Goal: Task Accomplishment & Management: Use online tool/utility

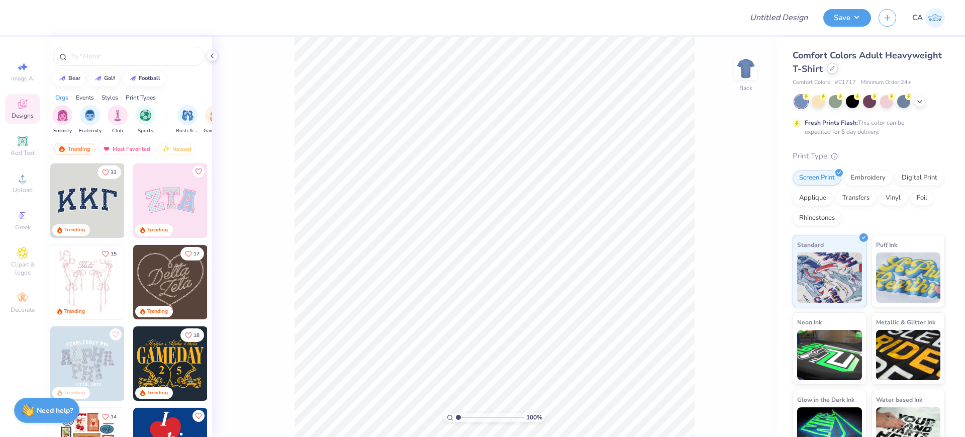
click at [834, 68] on icon at bounding box center [831, 68] width 5 height 5
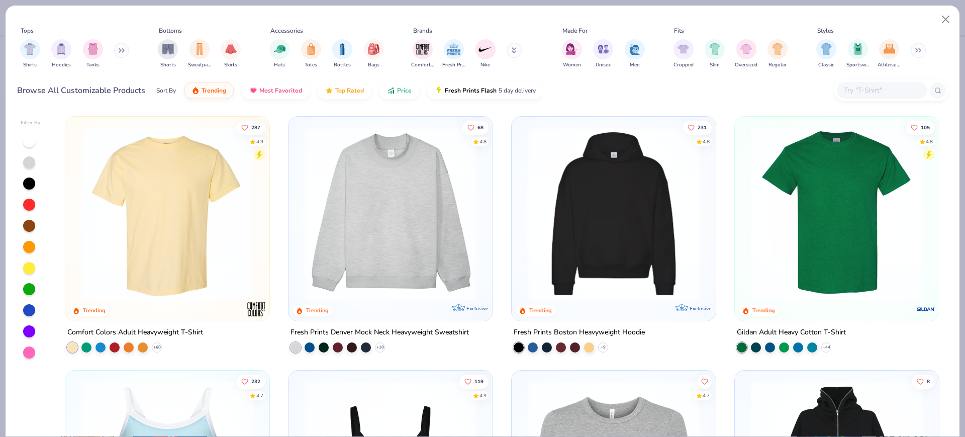
click at [605, 208] on img at bounding box center [613, 214] width 184 height 174
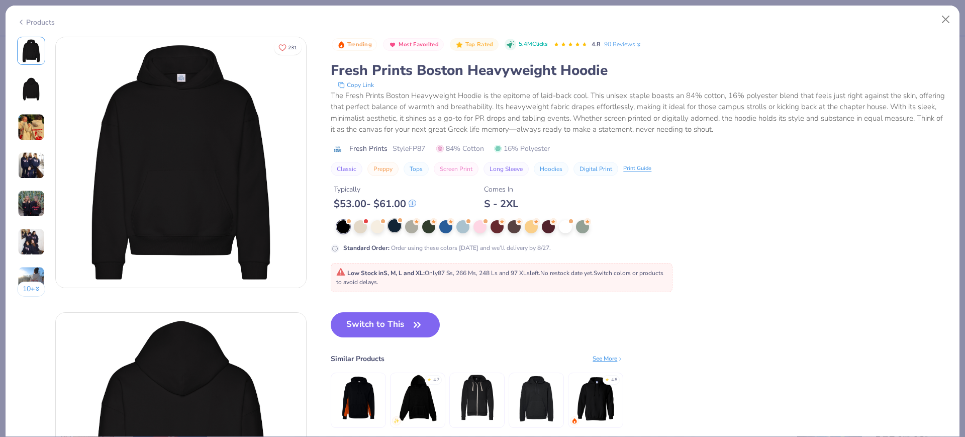
click at [399, 226] on div at bounding box center [394, 225] width 13 height 13
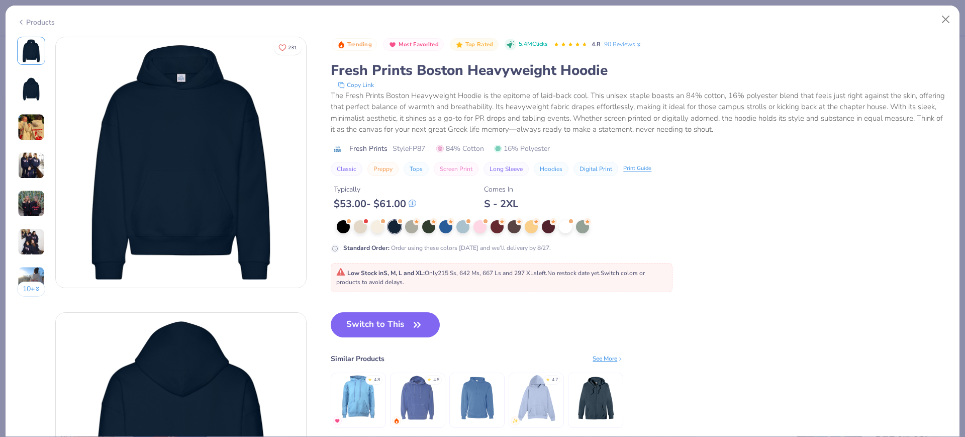
click at [409, 149] on span "Style FP87" at bounding box center [408, 148] width 33 height 11
click at [410, 149] on span "Style FP87" at bounding box center [408, 148] width 33 height 11
click at [414, 148] on span "Style FP87" at bounding box center [408, 148] width 33 height 11
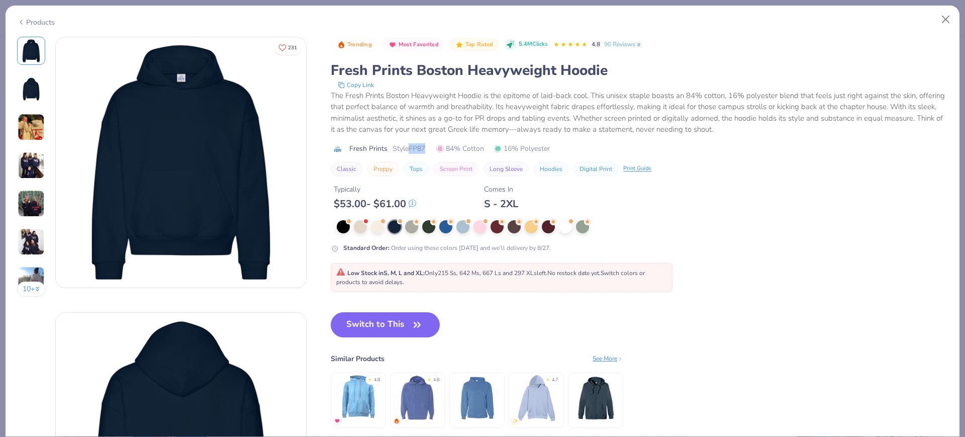
copy span "FP87"
drag, startPoint x: 365, startPoint y: 322, endPoint x: 124, endPoint y: 0, distance: 401.9
click at [366, 322] on button "Switch to This" at bounding box center [385, 324] width 109 height 25
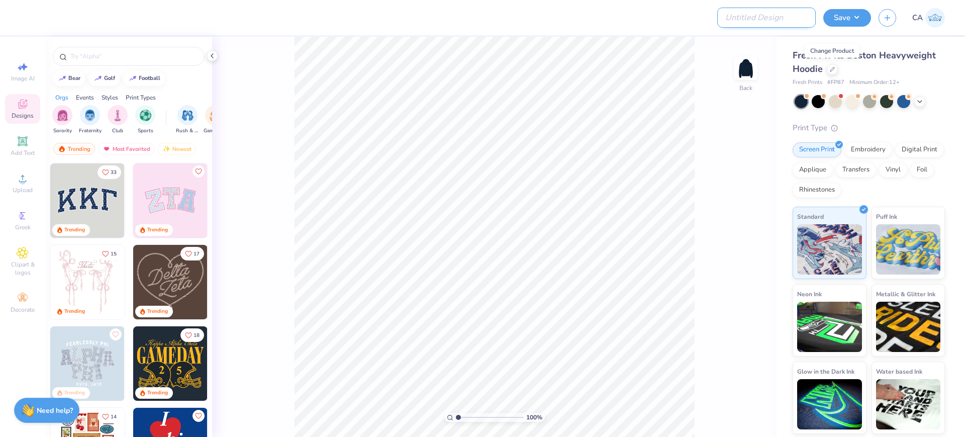
click at [786, 20] on input "Design Title" at bounding box center [766, 18] width 98 height 20
paste input "FPS239340"
type input "FPS239340"
click at [27, 181] on icon at bounding box center [23, 178] width 12 height 12
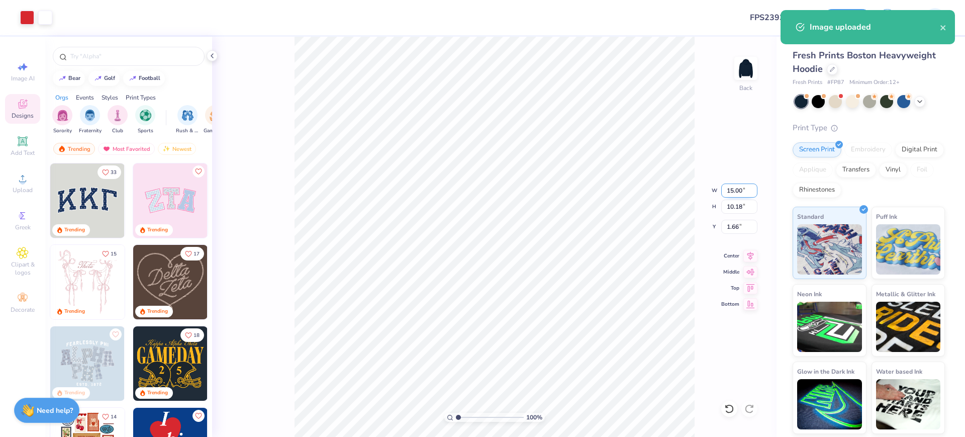
click at [747, 190] on input "15.00" at bounding box center [739, 190] width 36 height 14
type input "10.00"
type input "6.79"
type input "3.35"
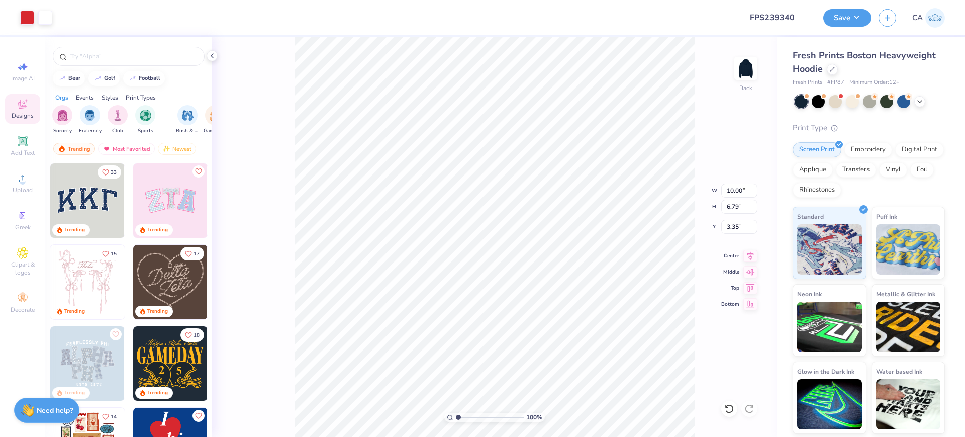
drag, startPoint x: 748, startPoint y: 259, endPoint x: 705, endPoint y: 262, distance: 42.8
click at [748, 259] on icon at bounding box center [750, 256] width 14 height 12
click at [734, 190] on input "10.00" at bounding box center [739, 190] width 36 height 14
type input "9.00"
type input "6.11"
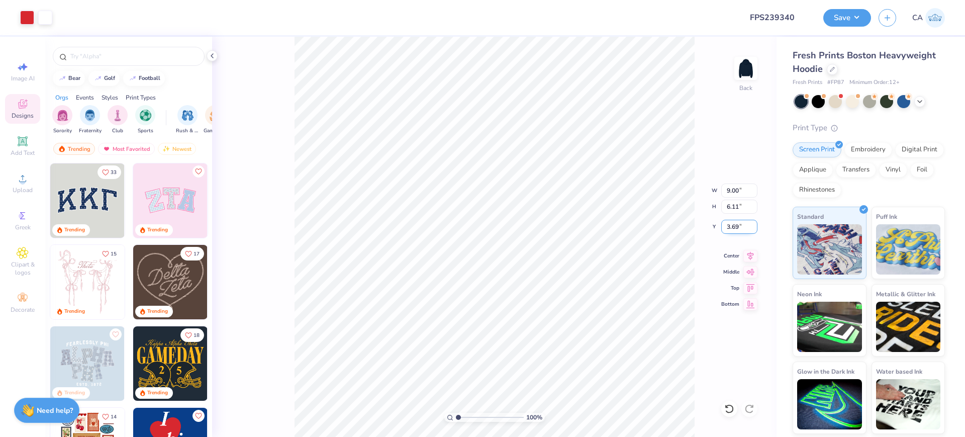
click at [742, 226] on input "3.69" at bounding box center [739, 227] width 36 height 14
type input "3.00"
click at [864, 10] on button "Save" at bounding box center [847, 17] width 48 height 18
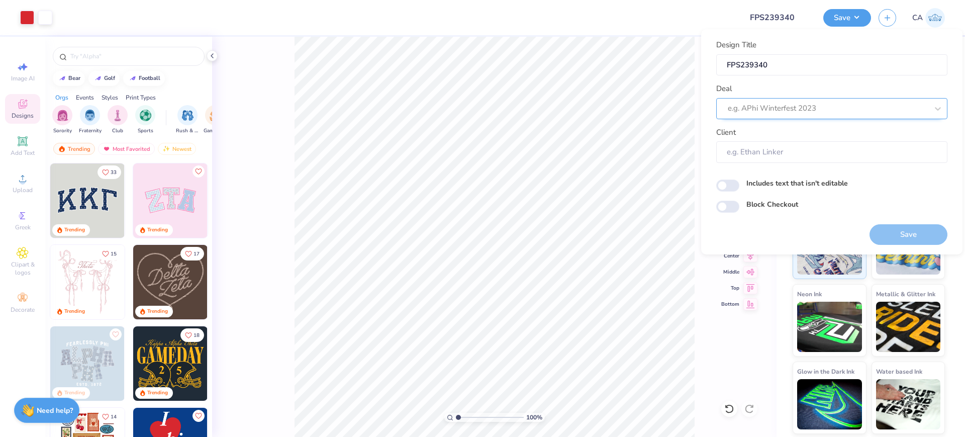
click at [830, 104] on div at bounding box center [827, 108] width 200 height 14
click at [815, 135] on div "Design Tool Gallery" at bounding box center [831, 135] width 223 height 17
type input "design tool gall"
type input "Design Tool Gallery User"
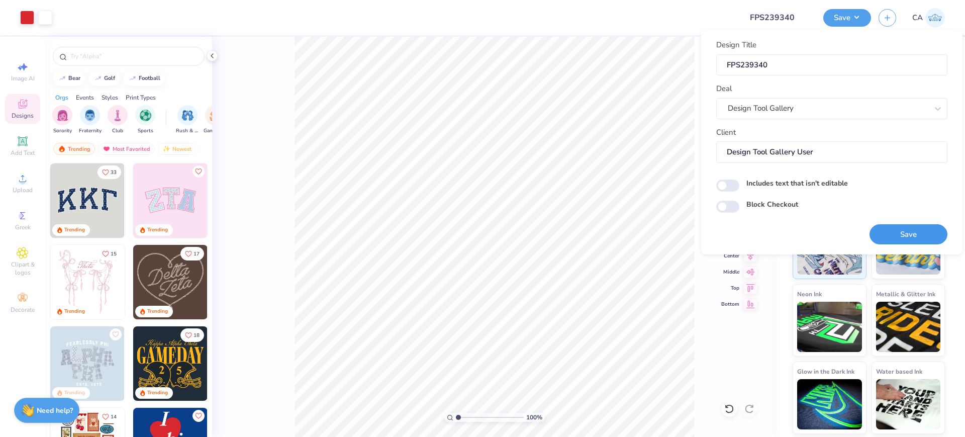
click at [883, 228] on button "Save" at bounding box center [908, 234] width 78 height 21
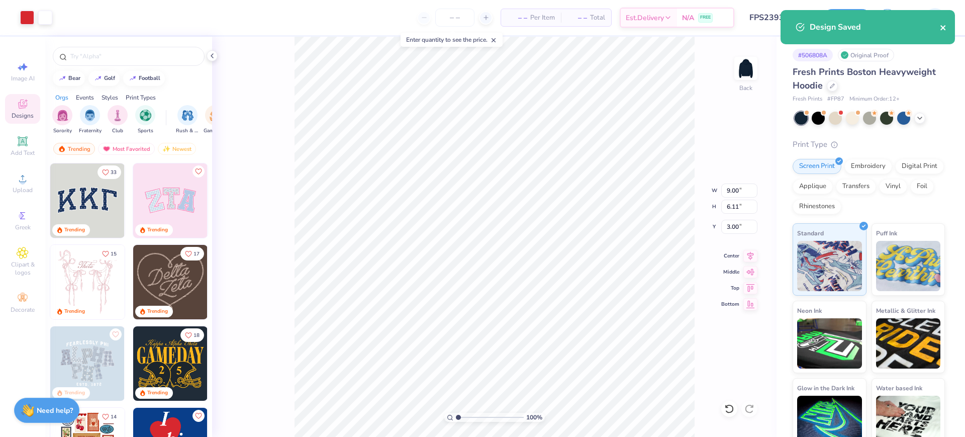
click at [944, 28] on icon "close" at bounding box center [942, 27] width 5 height 5
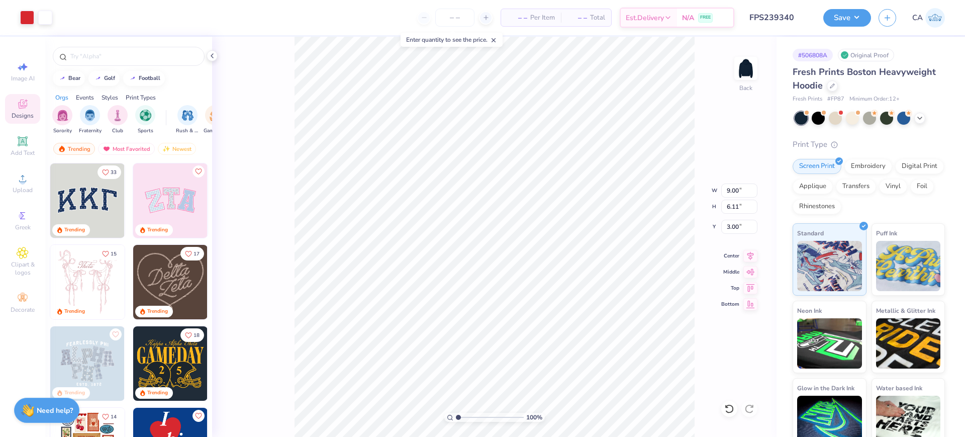
click at [853, 23] on div "Art colors – – Per Item – – Total Est. Delivery N/A FREE Design Title FPS239340…" at bounding box center [482, 218] width 965 height 437
click at [829, 16] on button "Save" at bounding box center [847, 18] width 48 height 18
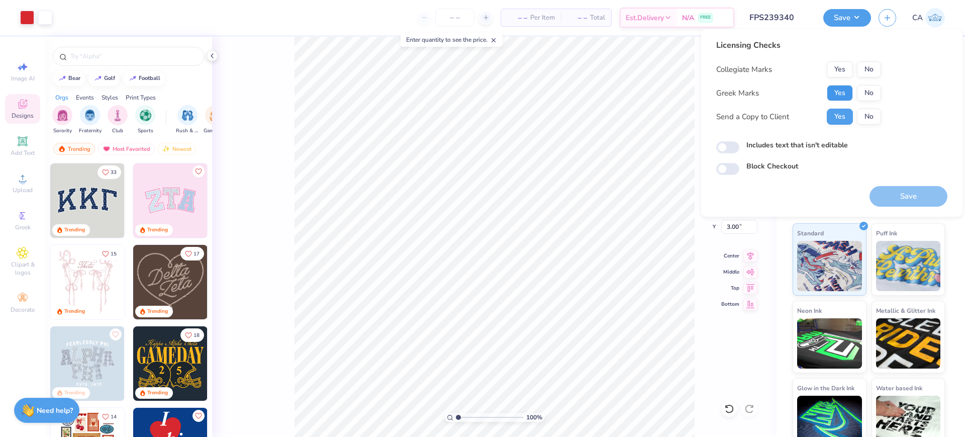
click at [839, 94] on button "Yes" at bounding box center [839, 93] width 26 height 16
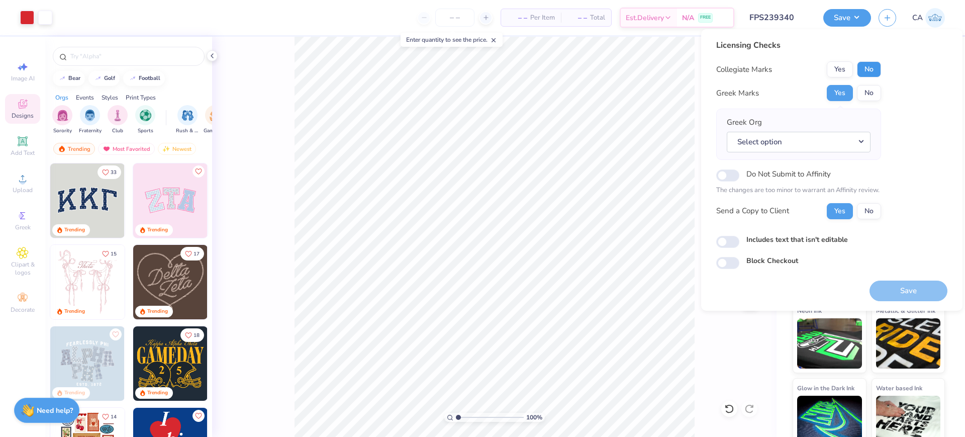
drag, startPoint x: 869, startPoint y: 65, endPoint x: 865, endPoint y: 81, distance: 16.2
click at [869, 66] on button "No" at bounding box center [869, 69] width 24 height 16
click at [851, 132] on div "Select option" at bounding box center [798, 142] width 144 height 21
click at [845, 142] on button "Select option" at bounding box center [798, 142] width 144 height 21
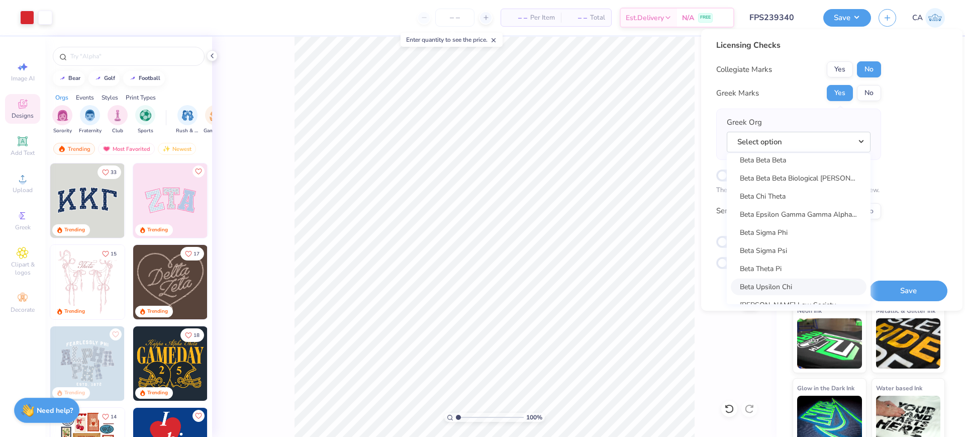
scroll to position [1343, 0]
click at [793, 269] on link "Beta Theta Pi" at bounding box center [798, 269] width 136 height 17
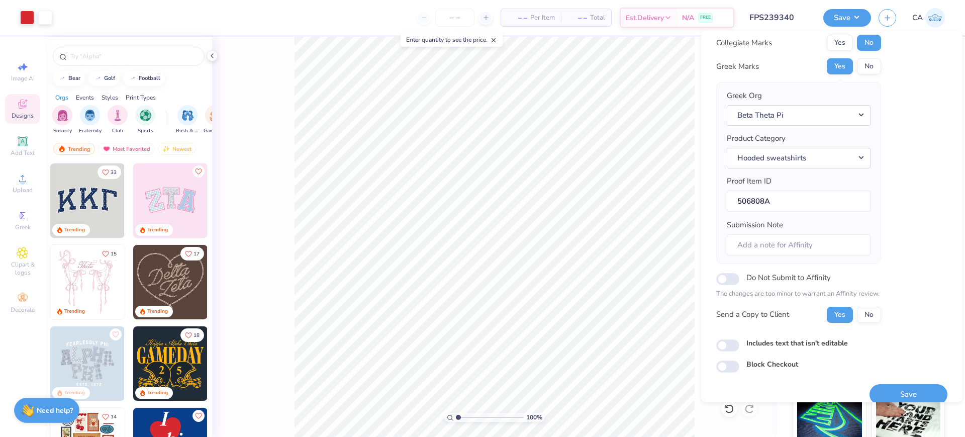
scroll to position [40, 0]
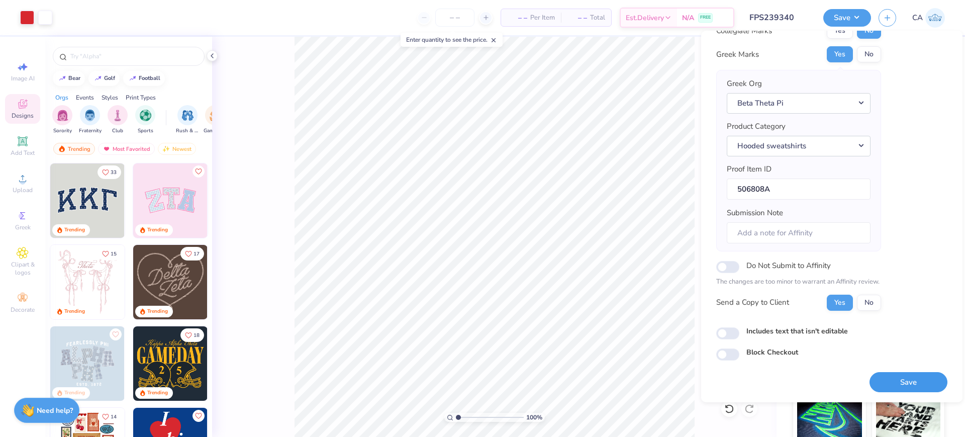
click at [869, 383] on button "Save" at bounding box center [908, 382] width 78 height 21
